Goal: Book appointment/travel/reservation

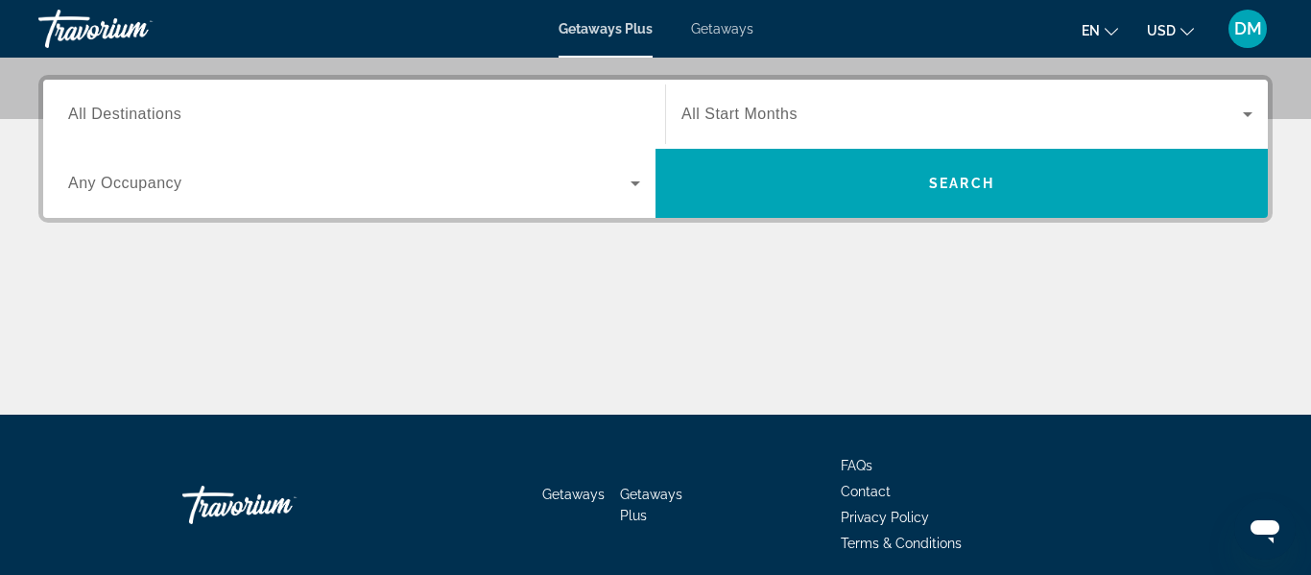
scroll to position [461, 0]
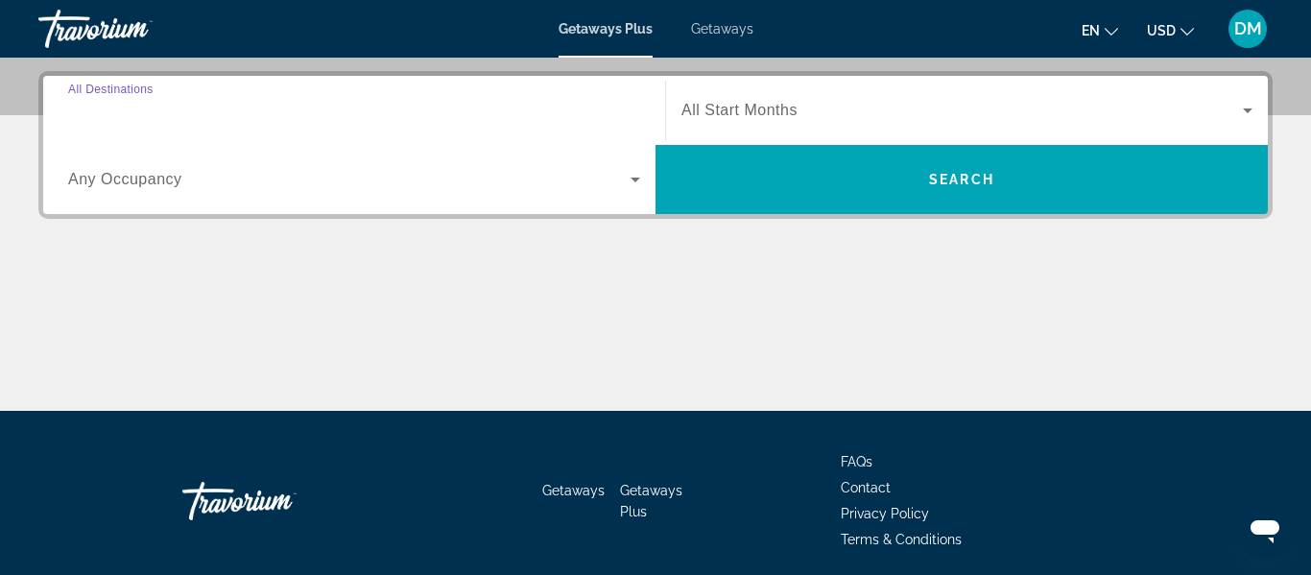
click at [206, 102] on input "Destination All Destinations" at bounding box center [354, 111] width 572 height 23
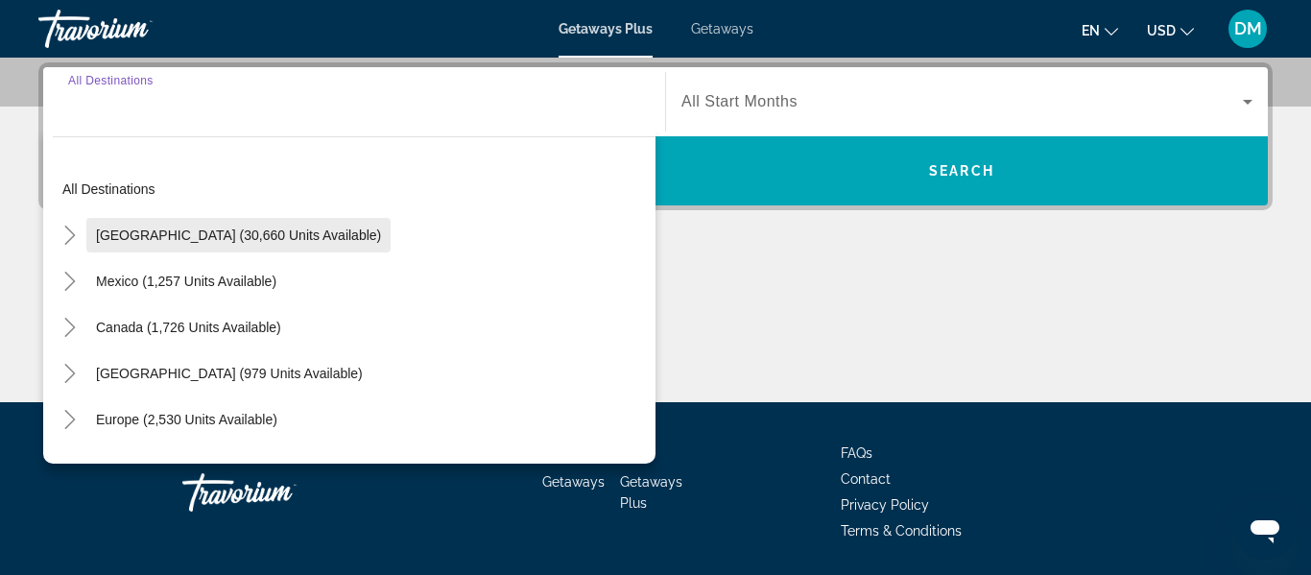
click at [217, 236] on span "[GEOGRAPHIC_DATA] (30,660 units available)" at bounding box center [238, 234] width 285 height 15
type input "**********"
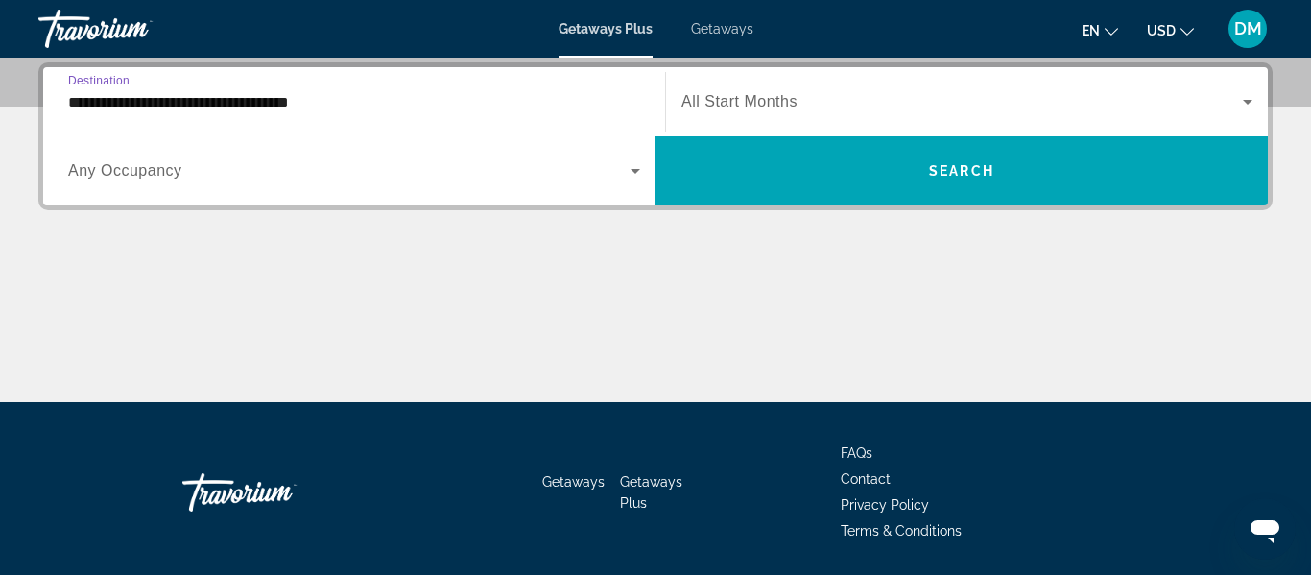
click at [202, 183] on div "Search widget" at bounding box center [354, 171] width 572 height 54
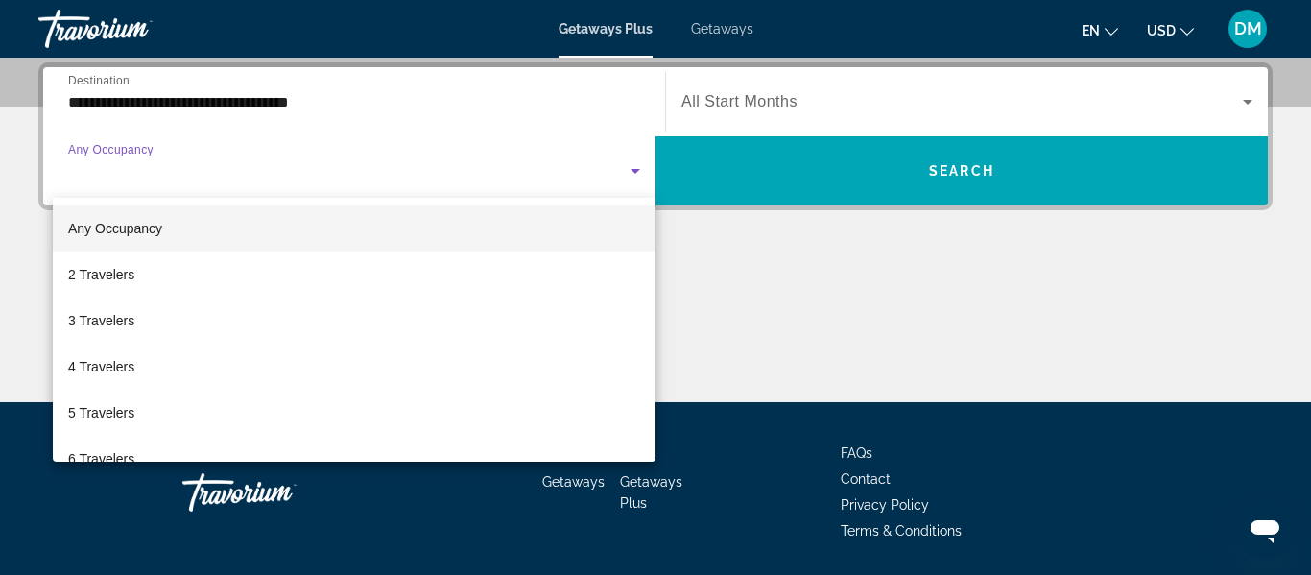
click at [1250, 38] on div at bounding box center [655, 287] width 1311 height 575
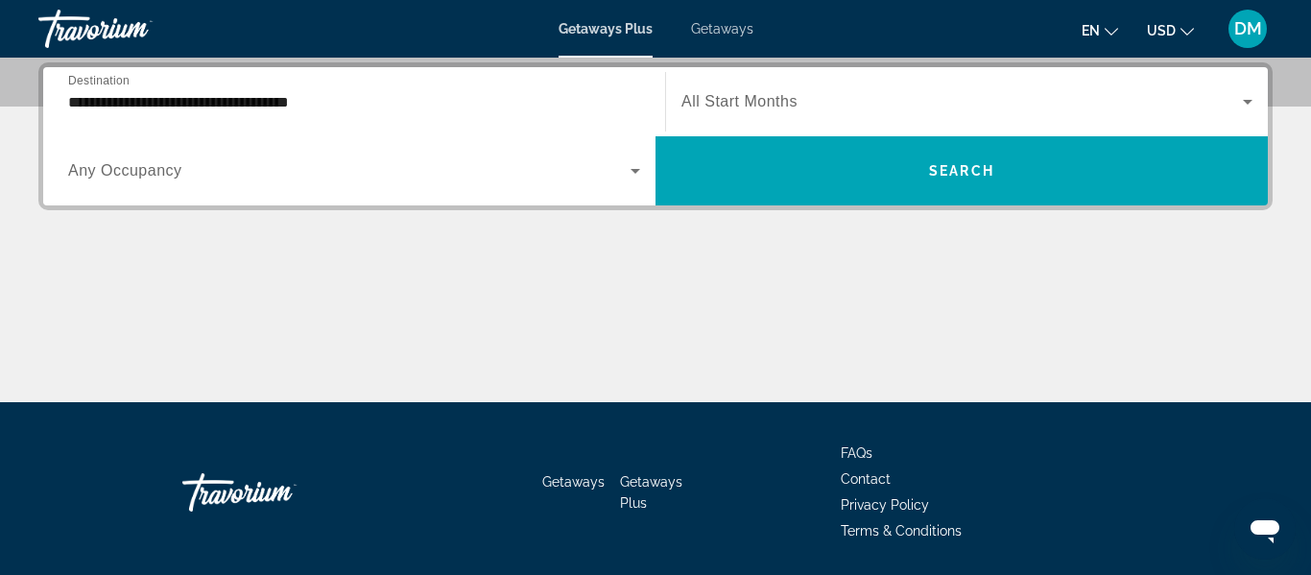
click at [1250, 38] on div "DM" at bounding box center [1248, 29] width 38 height 38
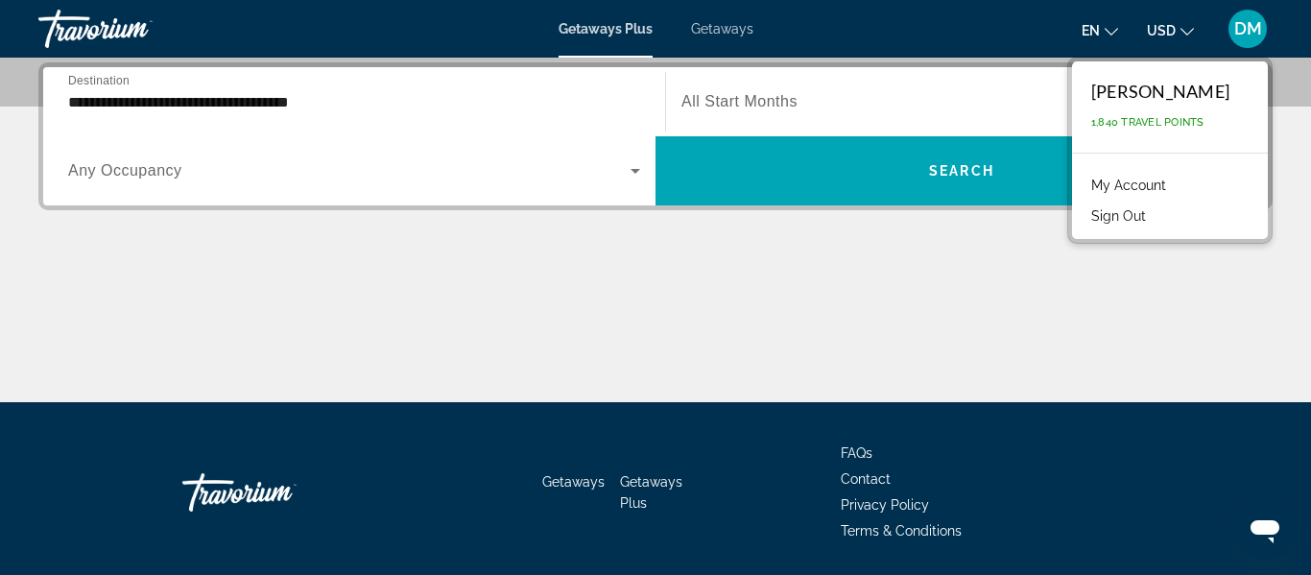
click at [1102, 185] on link "My Account" at bounding box center [1129, 185] width 94 height 25
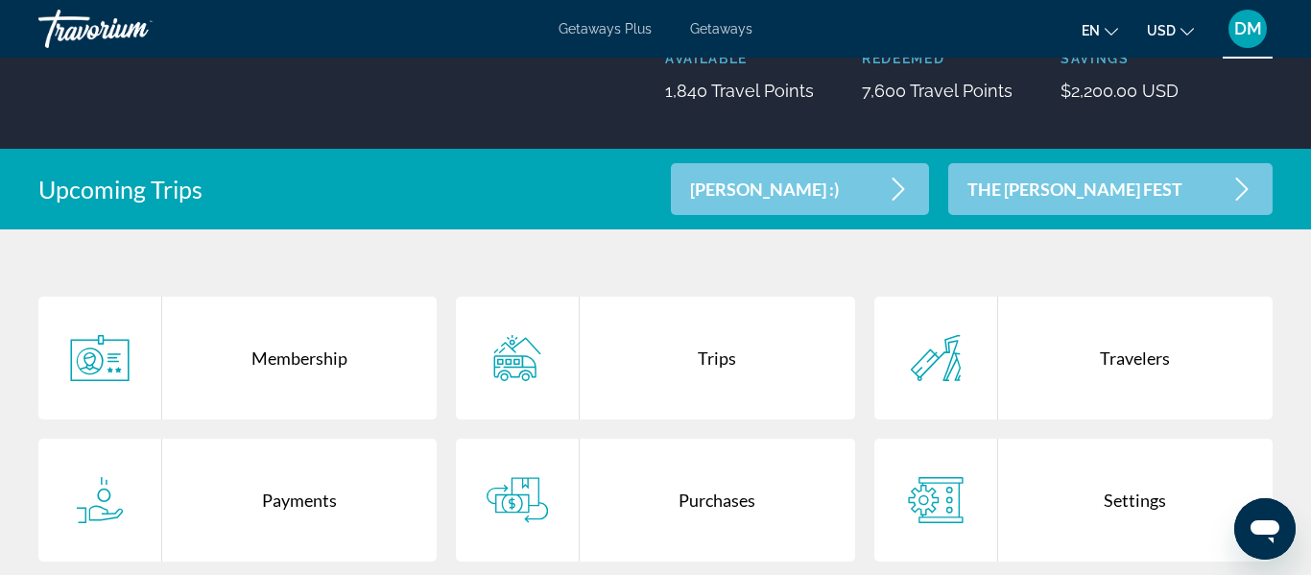
scroll to position [307, 0]
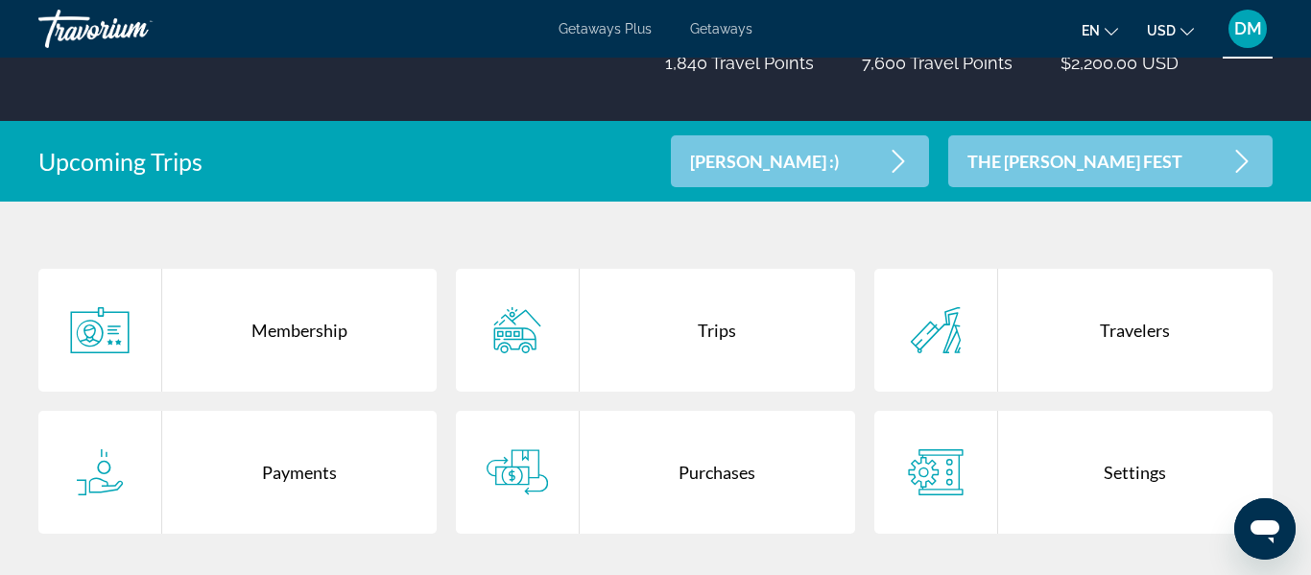
click at [617, 347] on div "Trips" at bounding box center [717, 330] width 274 height 123
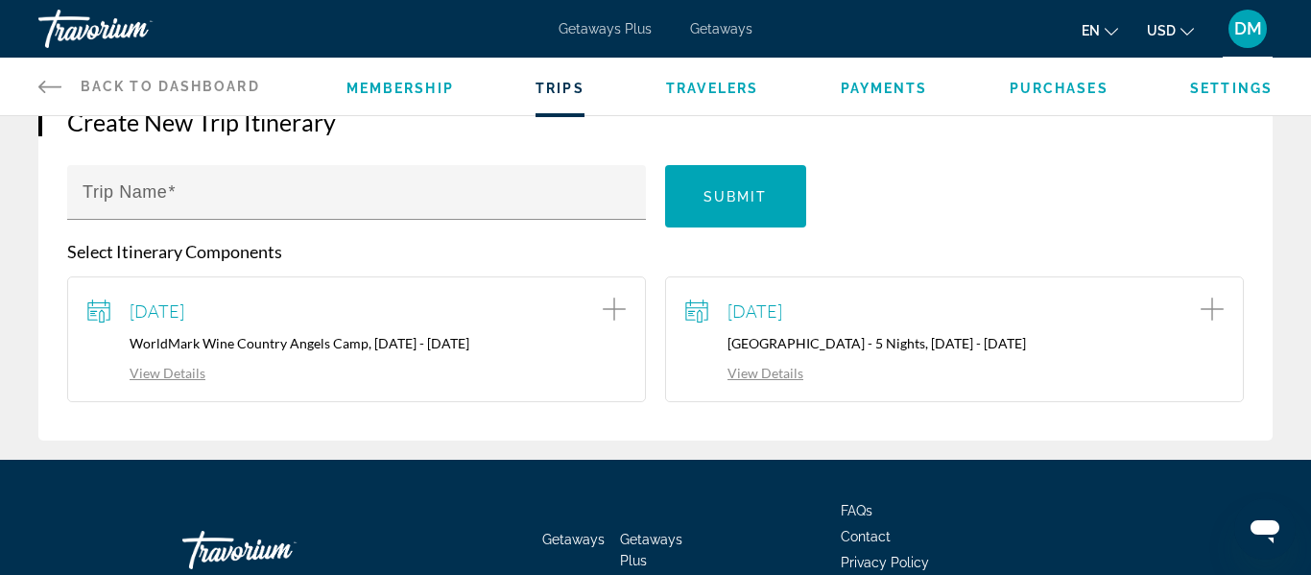
scroll to position [346, 0]
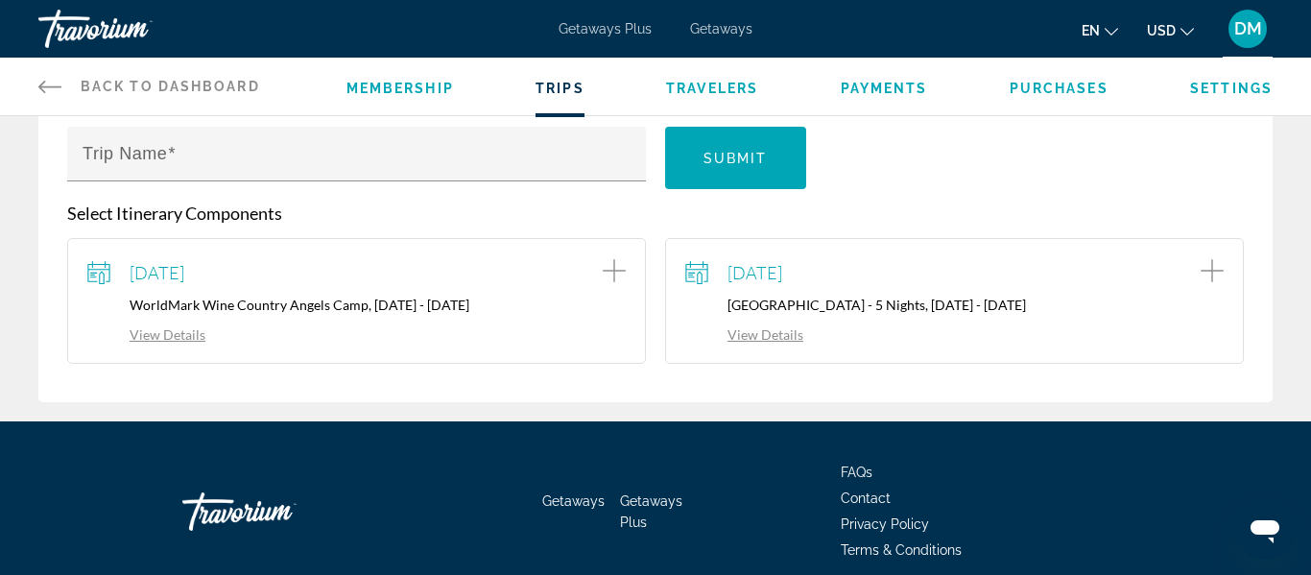
click at [832, 324] on div "View Details" at bounding box center [954, 332] width 538 height 21
click at [777, 333] on link "View Details" at bounding box center [744, 334] width 118 height 16
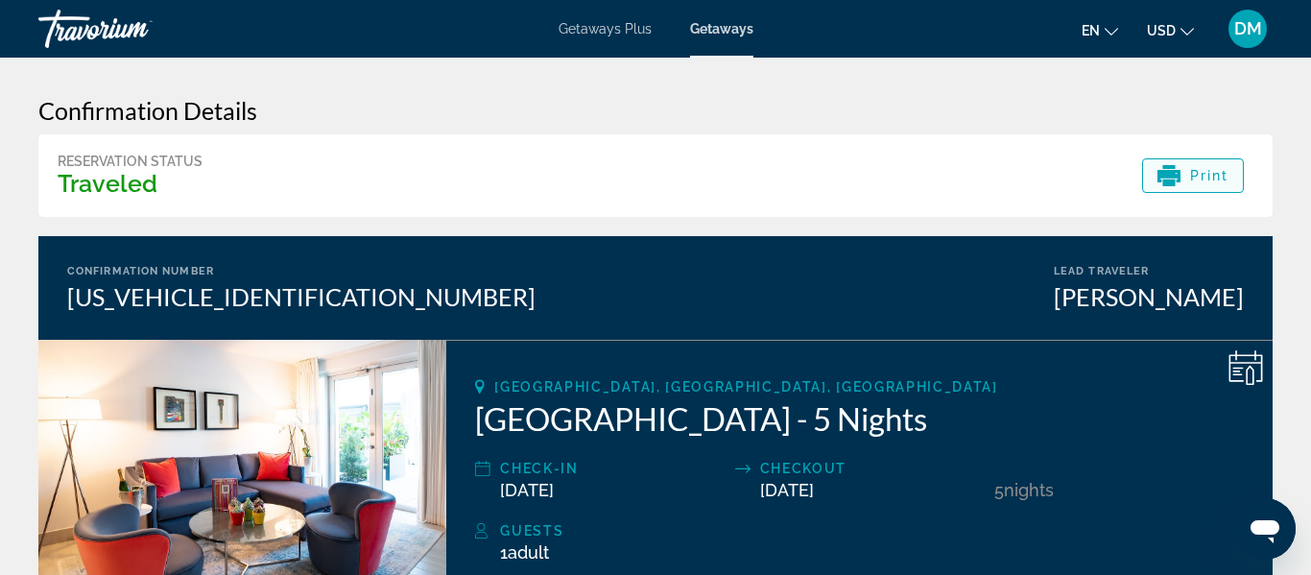
click at [1174, 173] on icon "Main content" at bounding box center [1168, 176] width 23 height 12
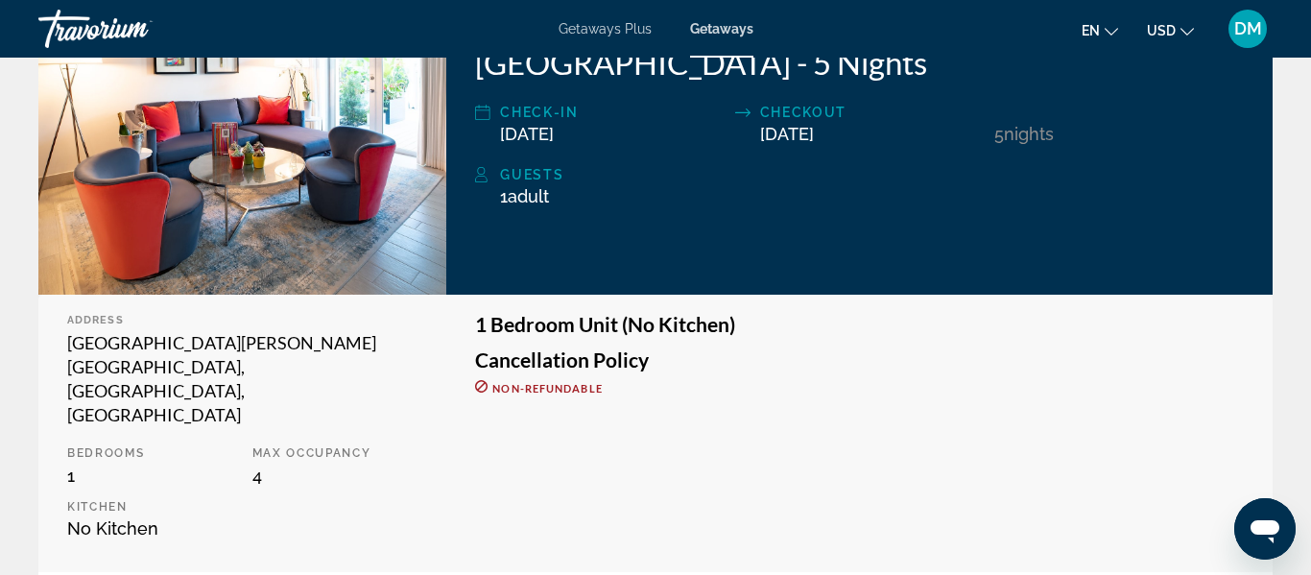
scroll to position [384, 0]
